Goal: Find specific page/section: Find specific page/section

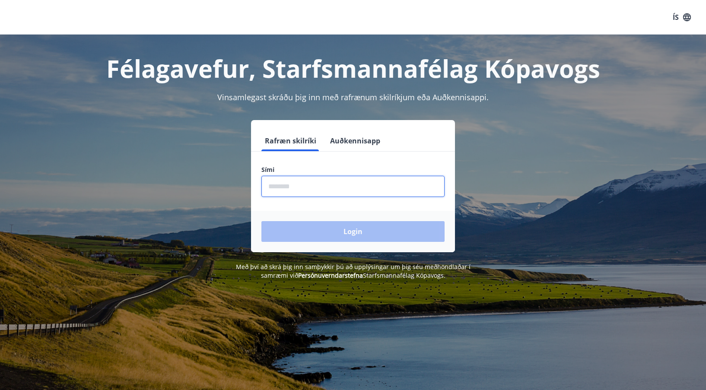
click at [308, 189] on input "phone" at bounding box center [352, 186] width 183 height 21
type input "********"
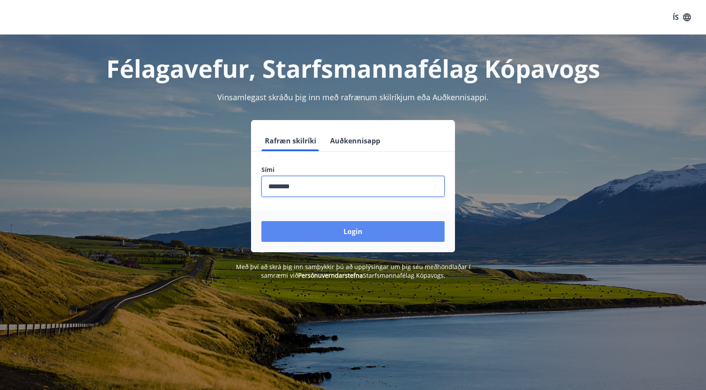
click at [351, 229] on button "Login" at bounding box center [352, 231] width 183 height 21
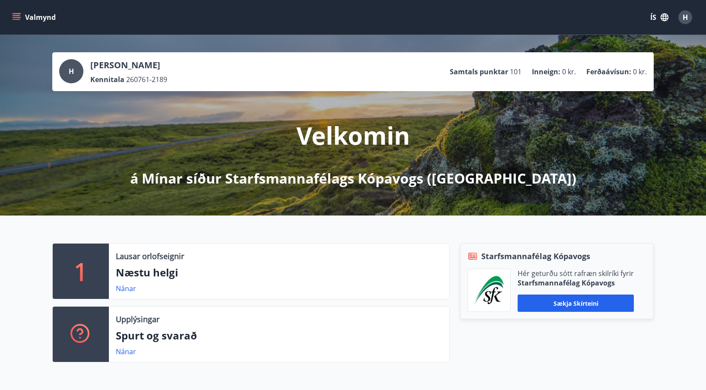
click at [17, 14] on icon "menu" at bounding box center [16, 17] width 9 height 9
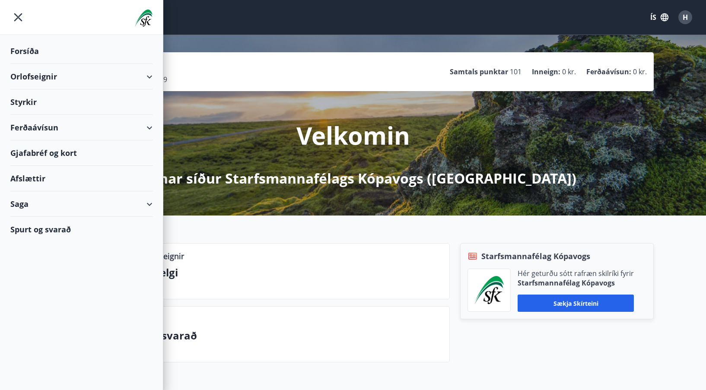
click at [150, 76] on div "Orlofseignir" at bounding box center [81, 76] width 142 height 25
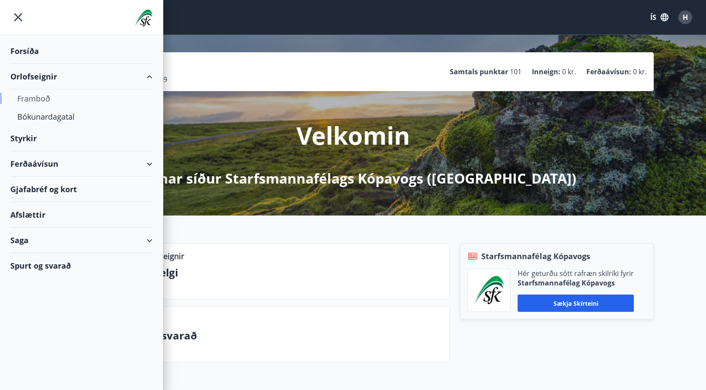
click at [27, 97] on div "Framboð" at bounding box center [81, 98] width 128 height 18
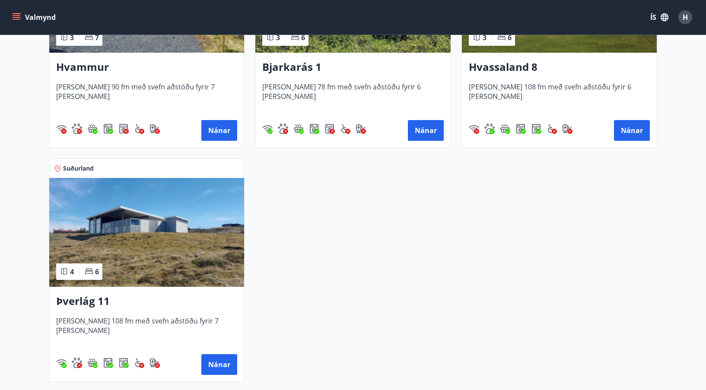
scroll to position [518, 0]
